Goal: Task Accomplishment & Management: Complete application form

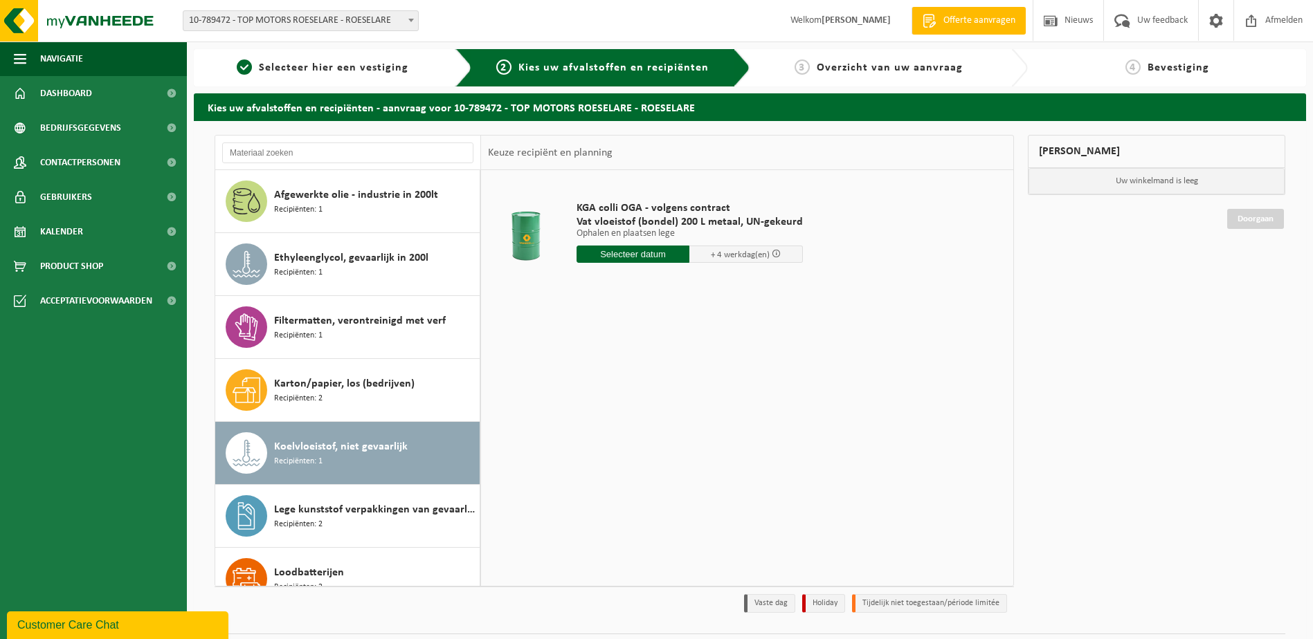
click at [629, 253] on input "text" at bounding box center [632, 254] width 113 height 17
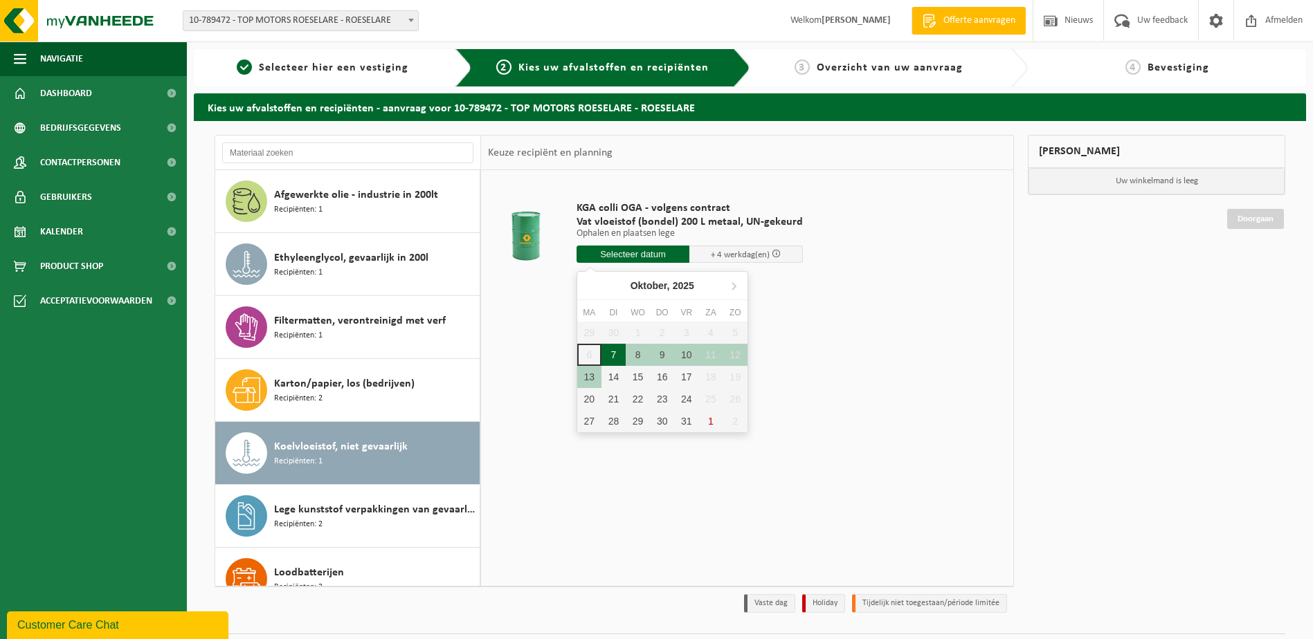
click at [606, 356] on div "7" at bounding box center [613, 355] width 24 height 22
type input "Van 2025-10-07"
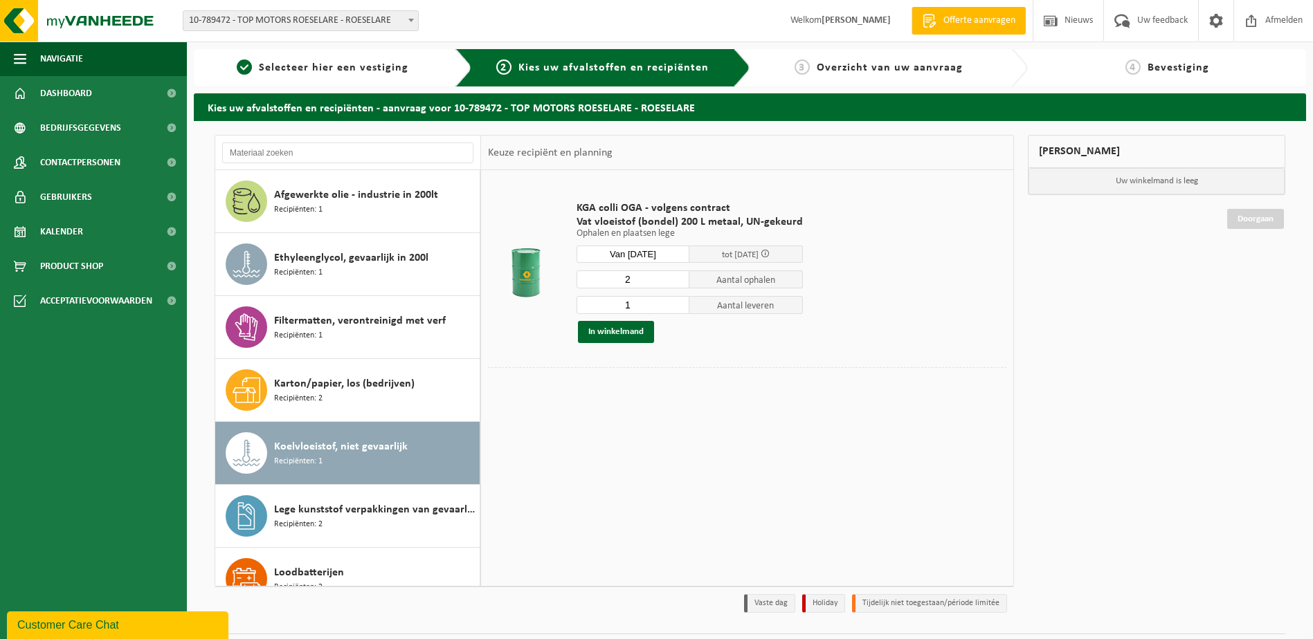
type input "2"
click at [677, 278] on input "2" at bounding box center [632, 280] width 113 height 18
type input "2"
click at [677, 302] on input "2" at bounding box center [632, 305] width 113 height 18
click at [619, 333] on button "In winkelmand" at bounding box center [616, 332] width 76 height 22
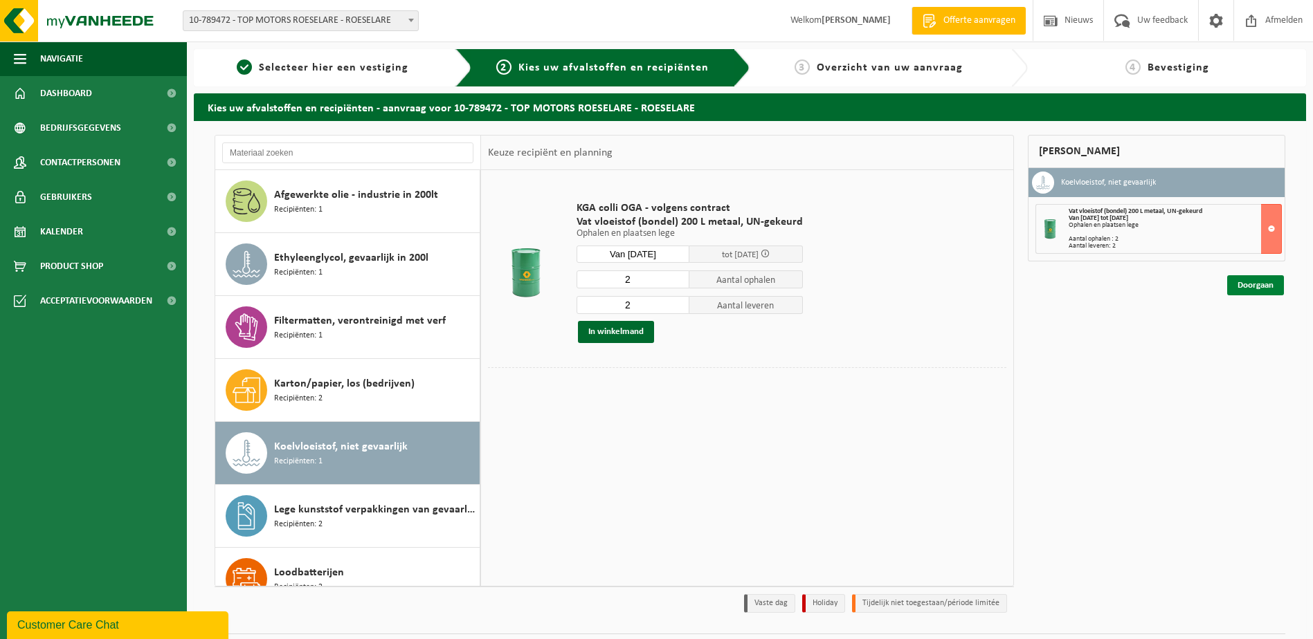
click at [1241, 281] on link "Doorgaan" at bounding box center [1255, 285] width 57 height 20
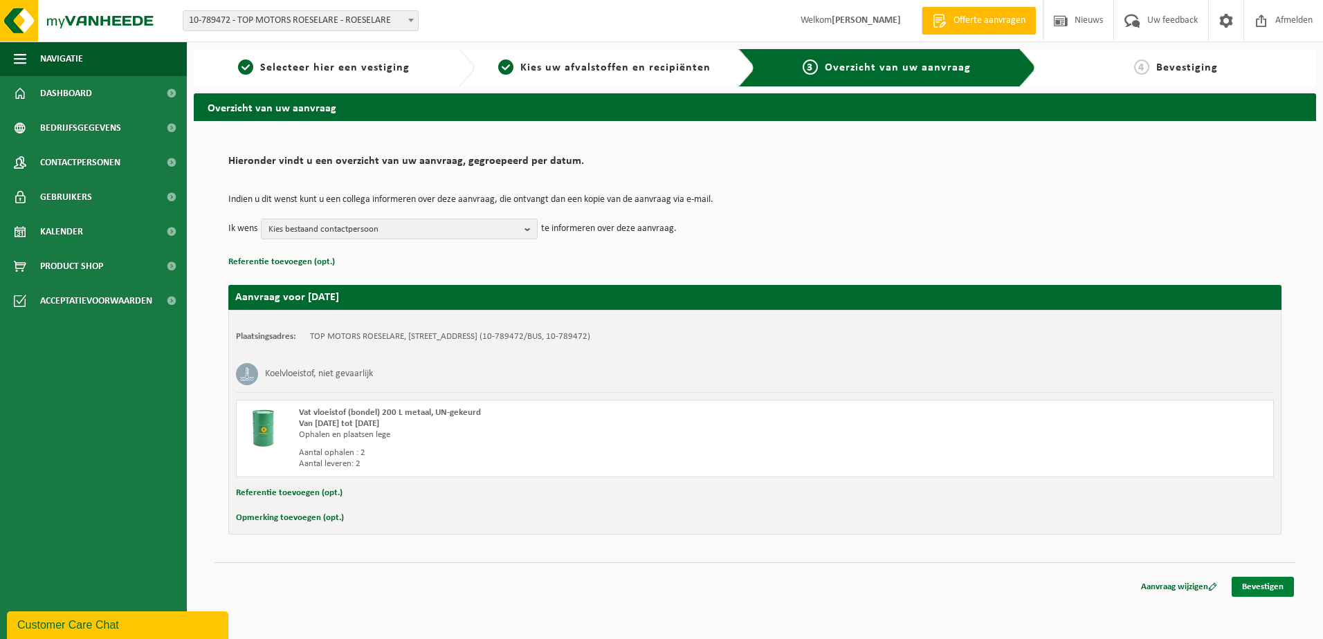
click at [1275, 592] on link "Bevestigen" at bounding box center [1263, 587] width 62 height 20
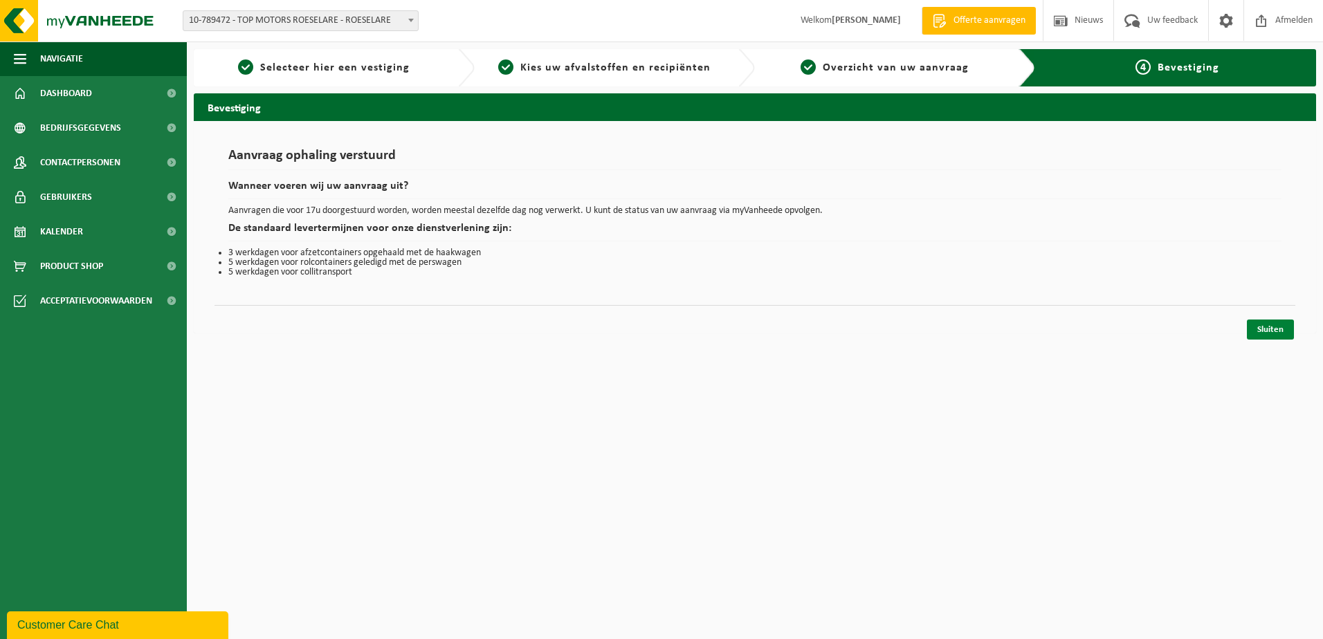
click at [1274, 331] on link "Sluiten" at bounding box center [1270, 330] width 47 height 20
